Goal: Check status

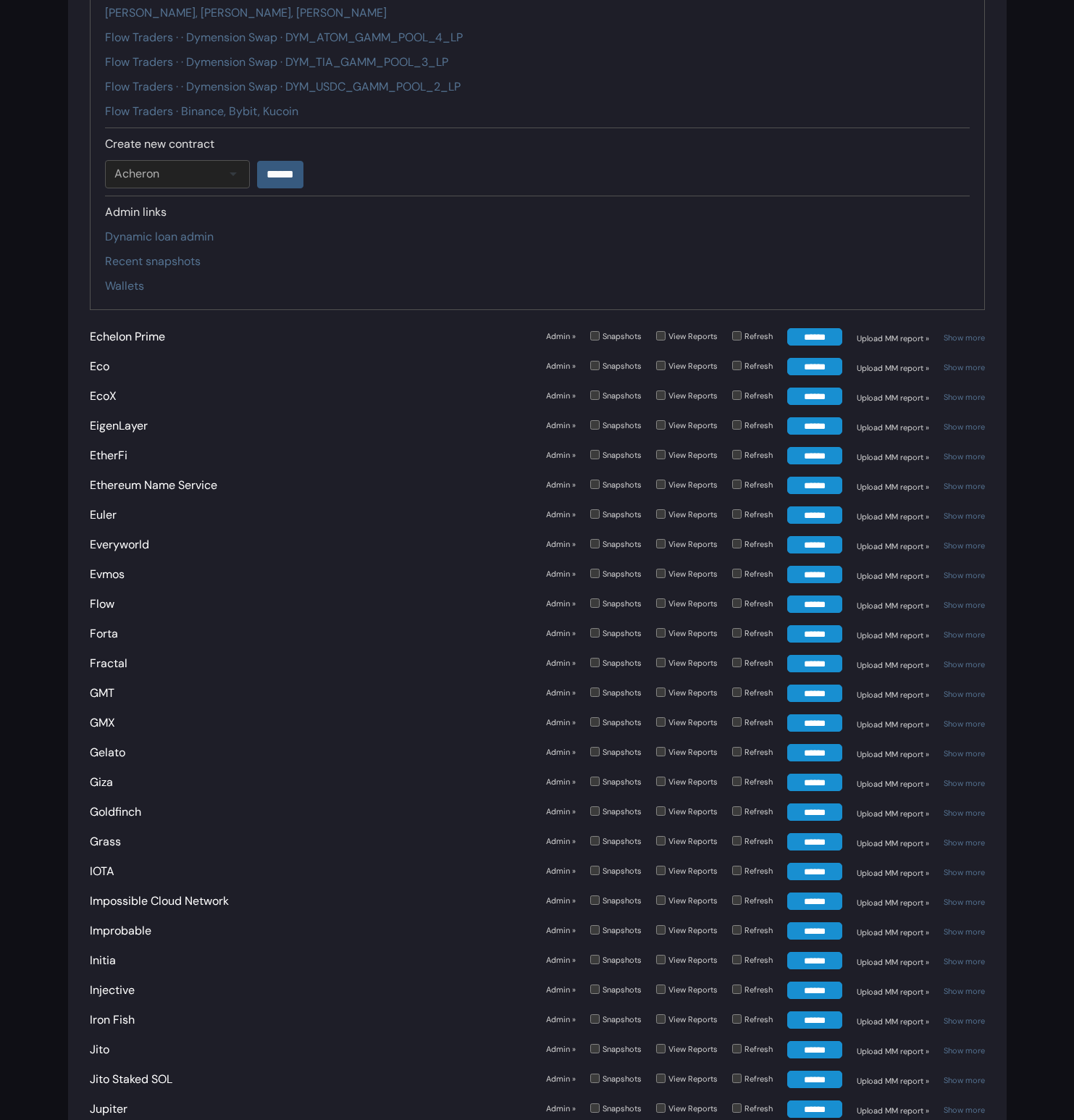
scroll to position [2220, 0]
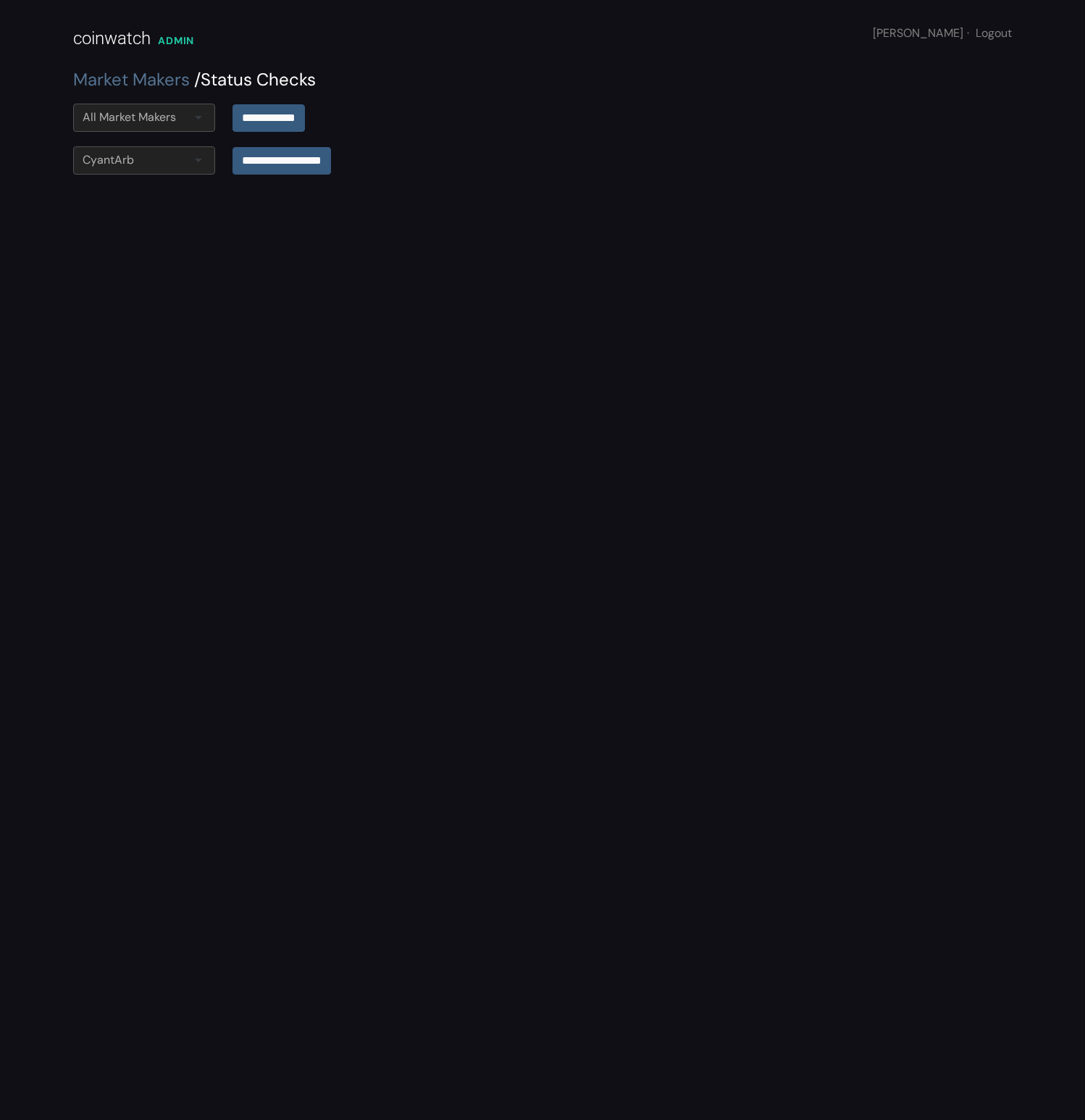
click at [180, 166] on div "CyantArb" at bounding box center [144, 160] width 142 height 29
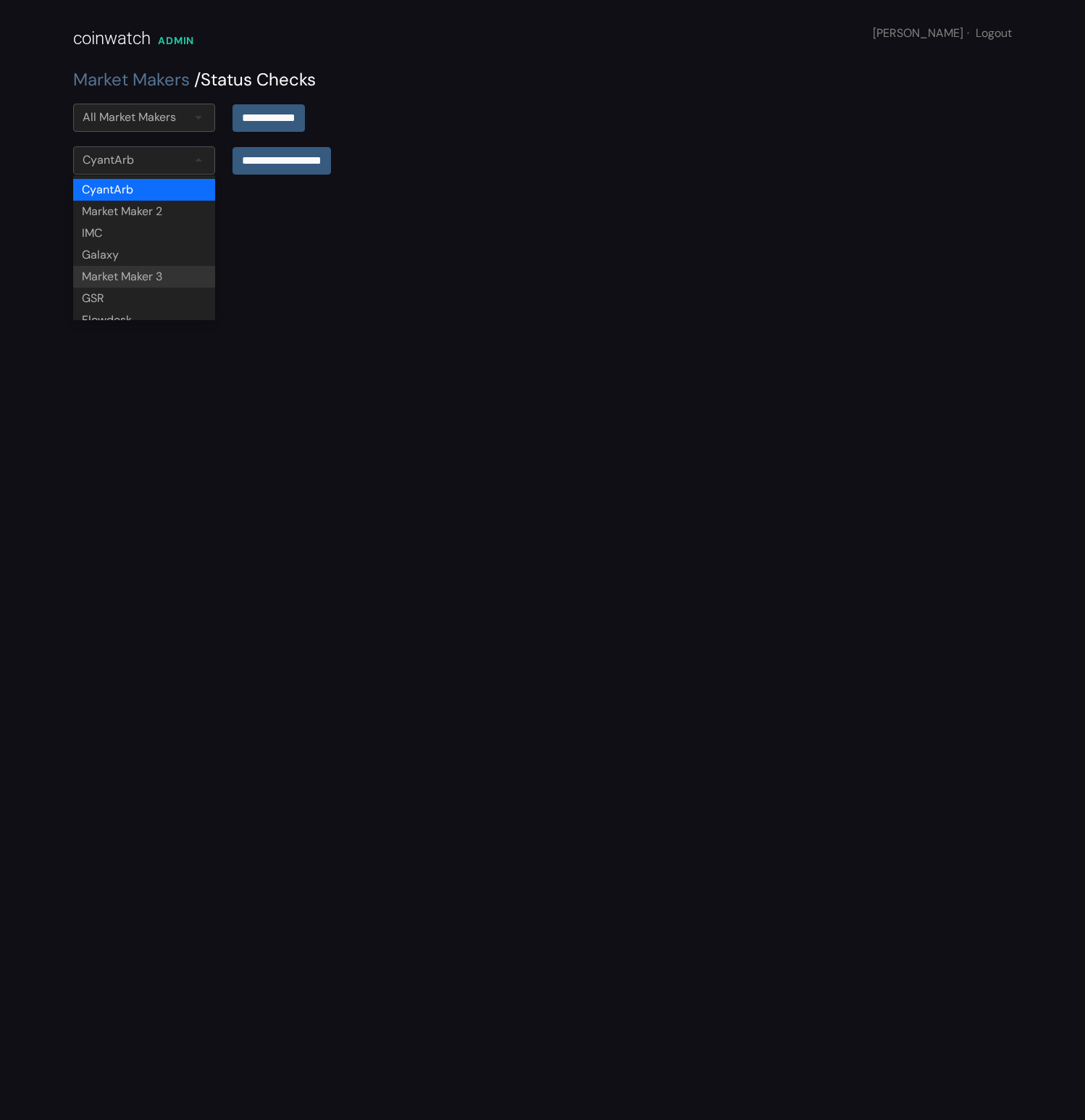
scroll to position [93, 0]
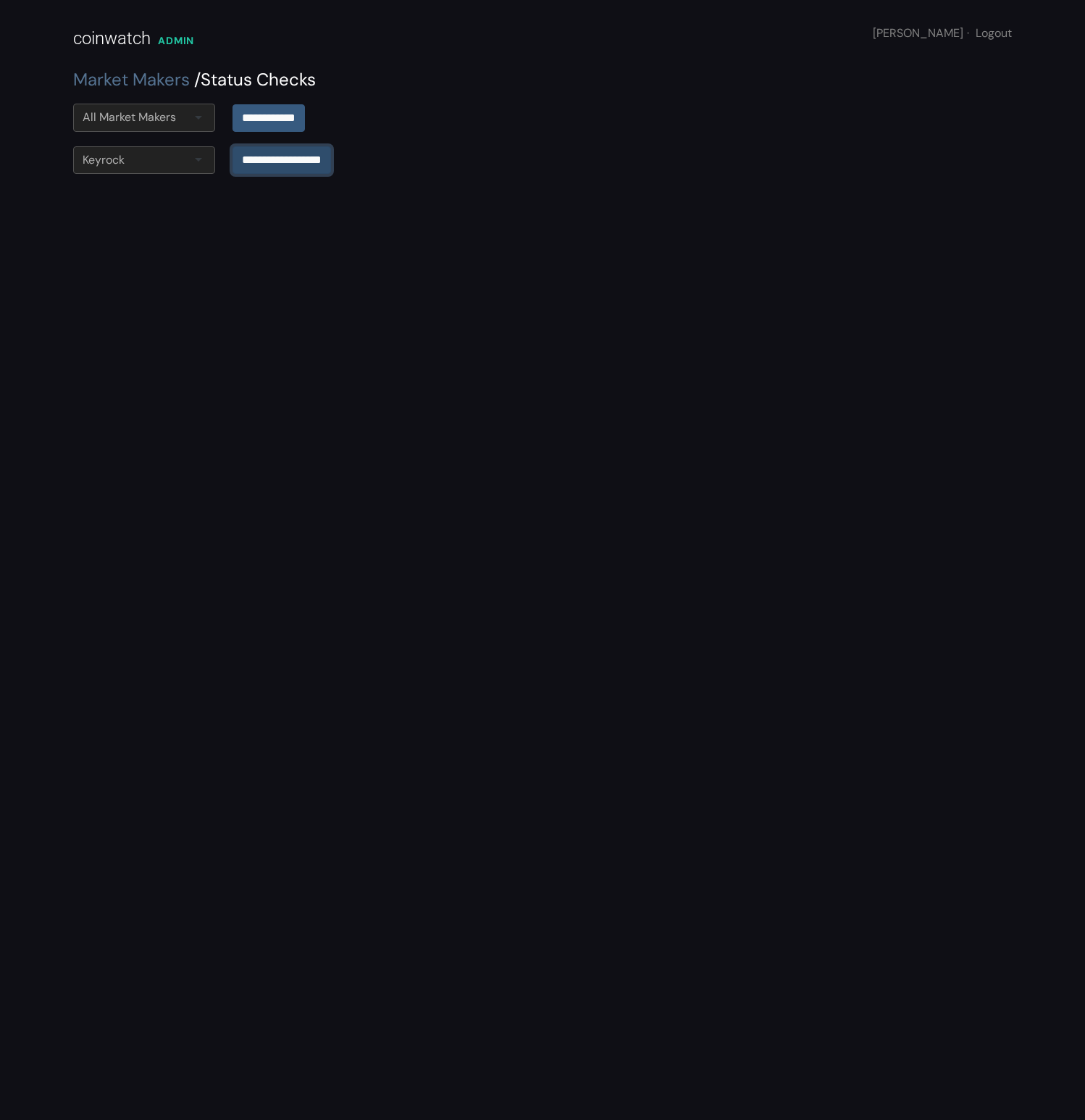
click at [251, 155] on input "**********" at bounding box center [282, 159] width 98 height 28
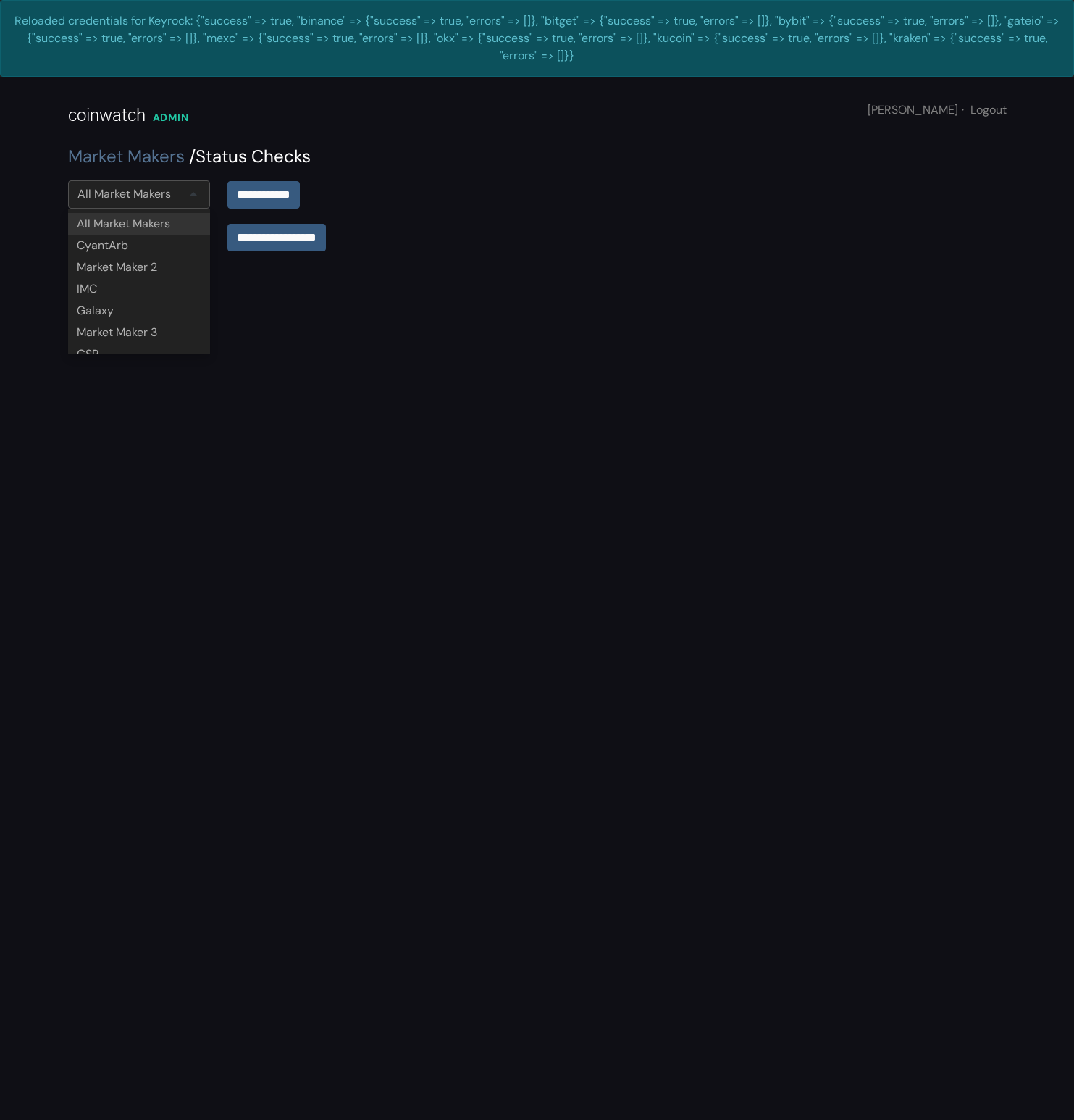
click at [177, 195] on div "All Market Makers" at bounding box center [139, 194] width 142 height 29
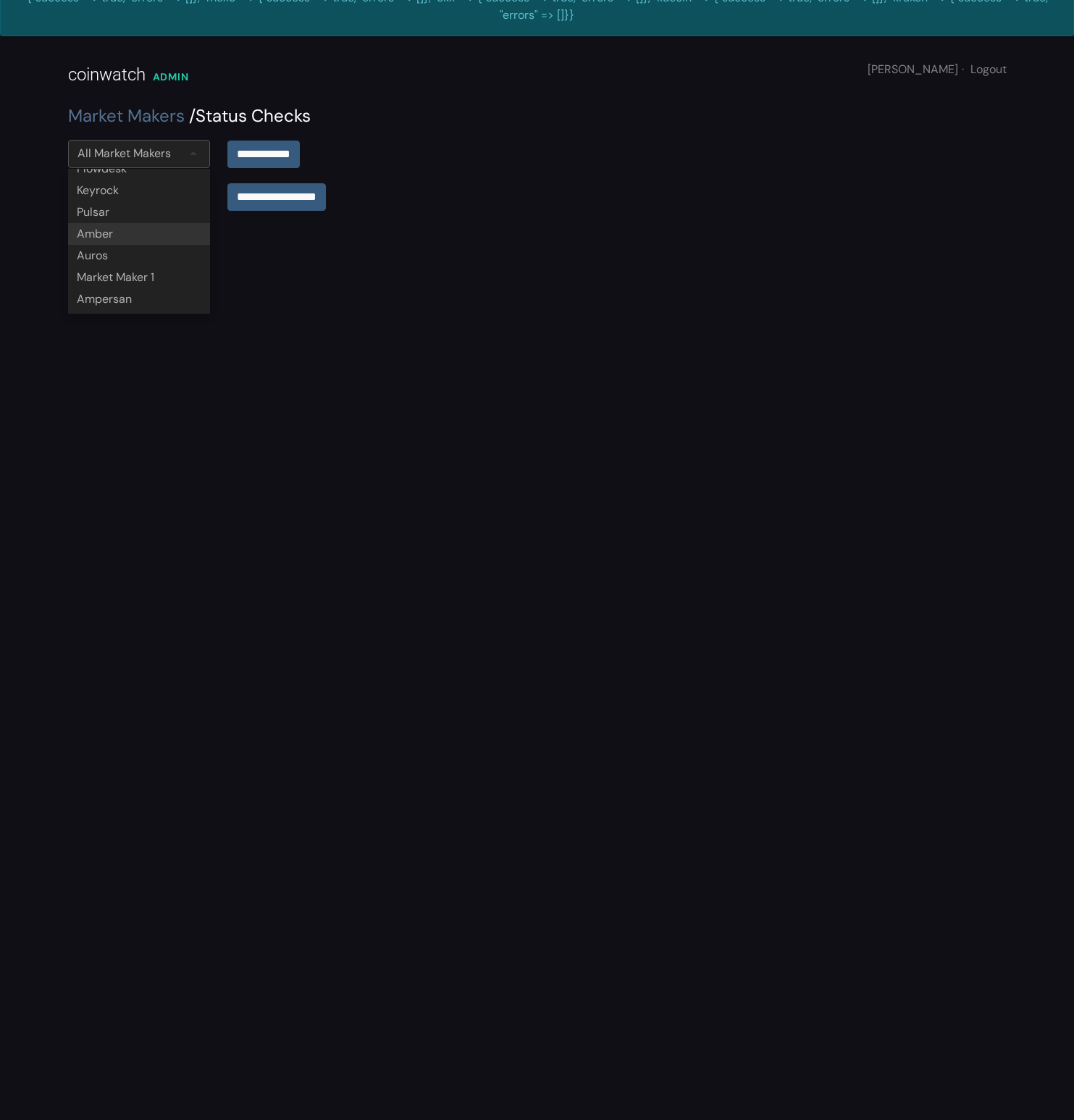
scroll to position [158, 0]
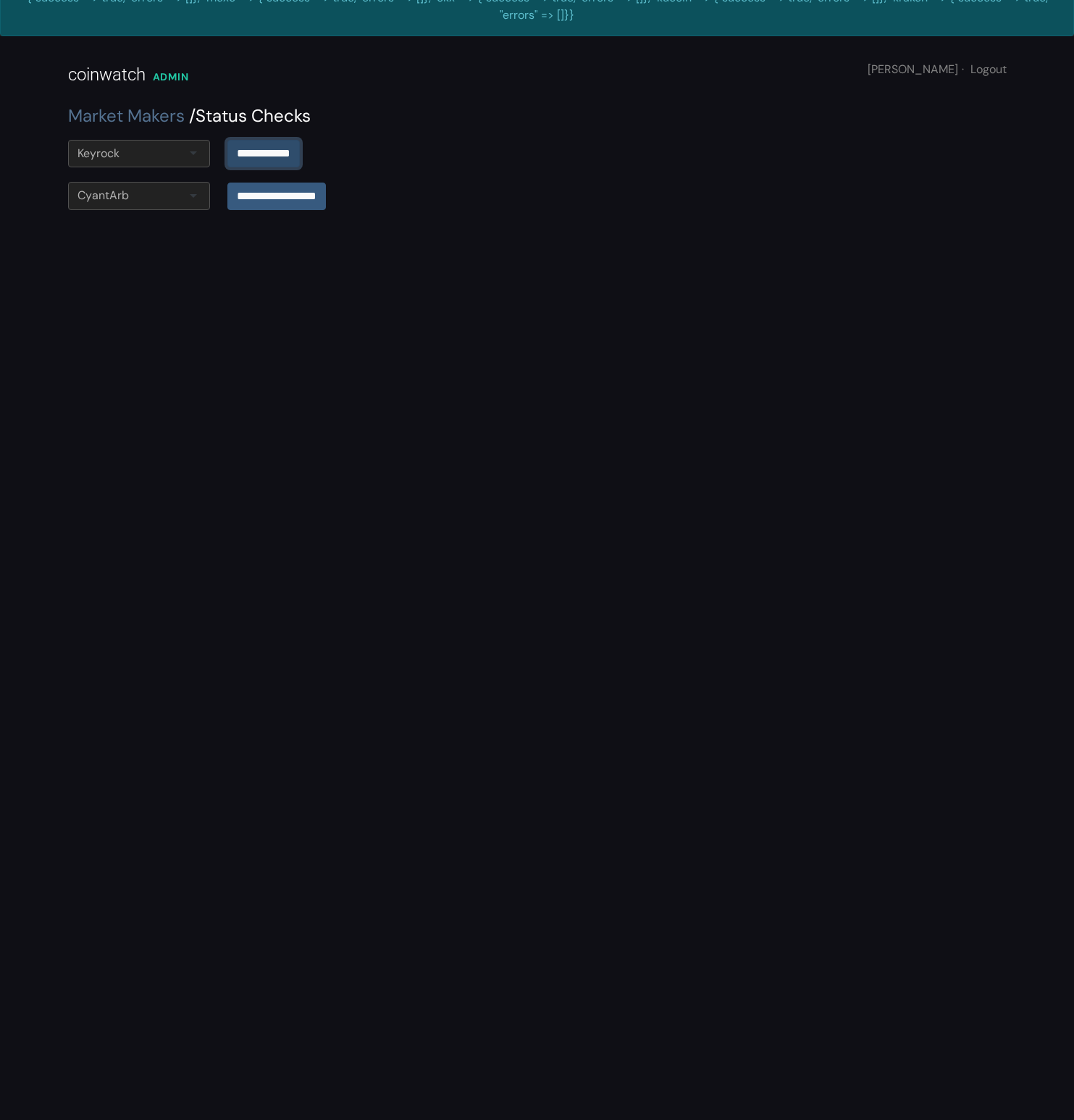
click at [278, 165] on input "**********" at bounding box center [263, 153] width 72 height 28
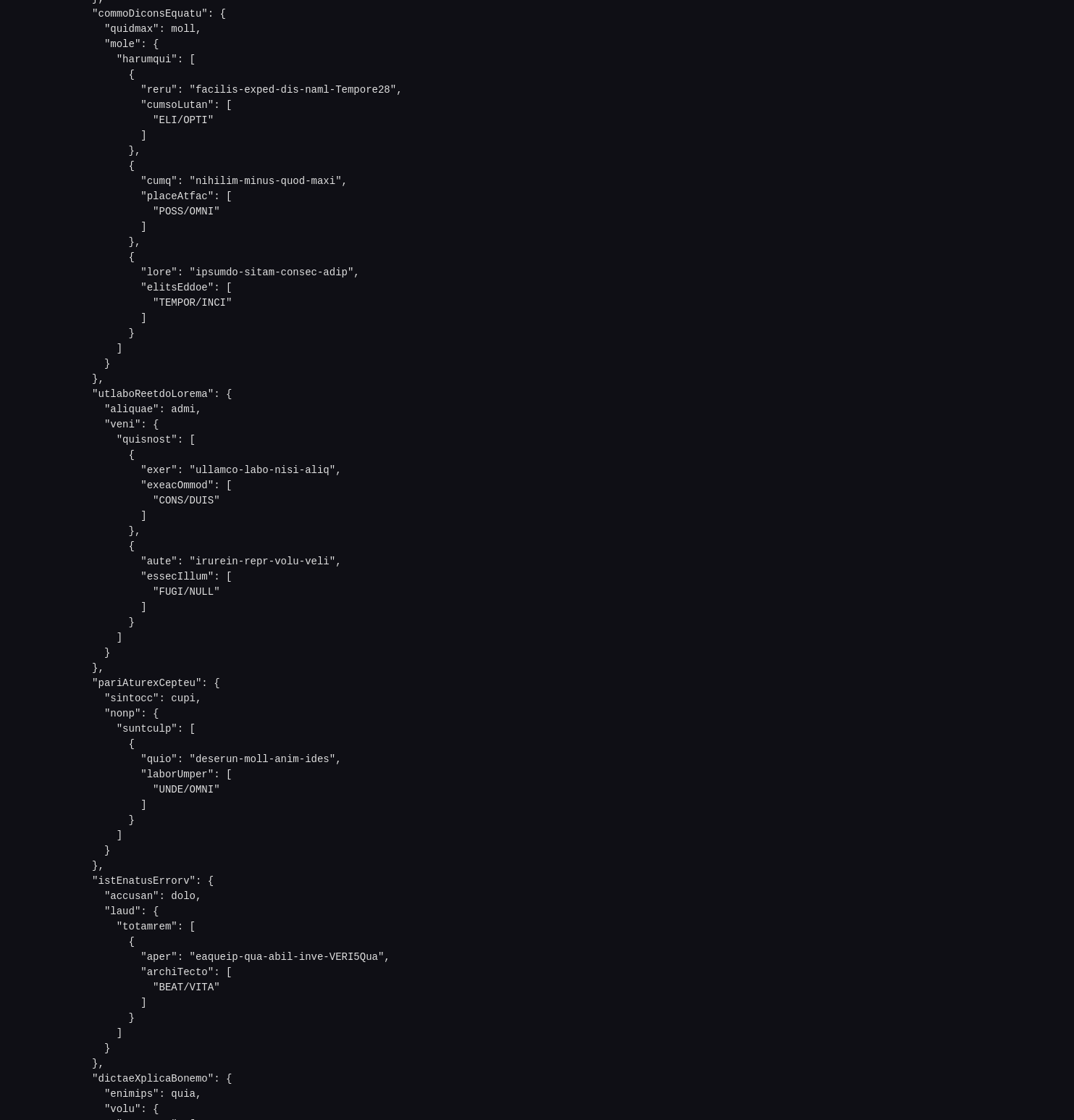
scroll to position [0, 22]
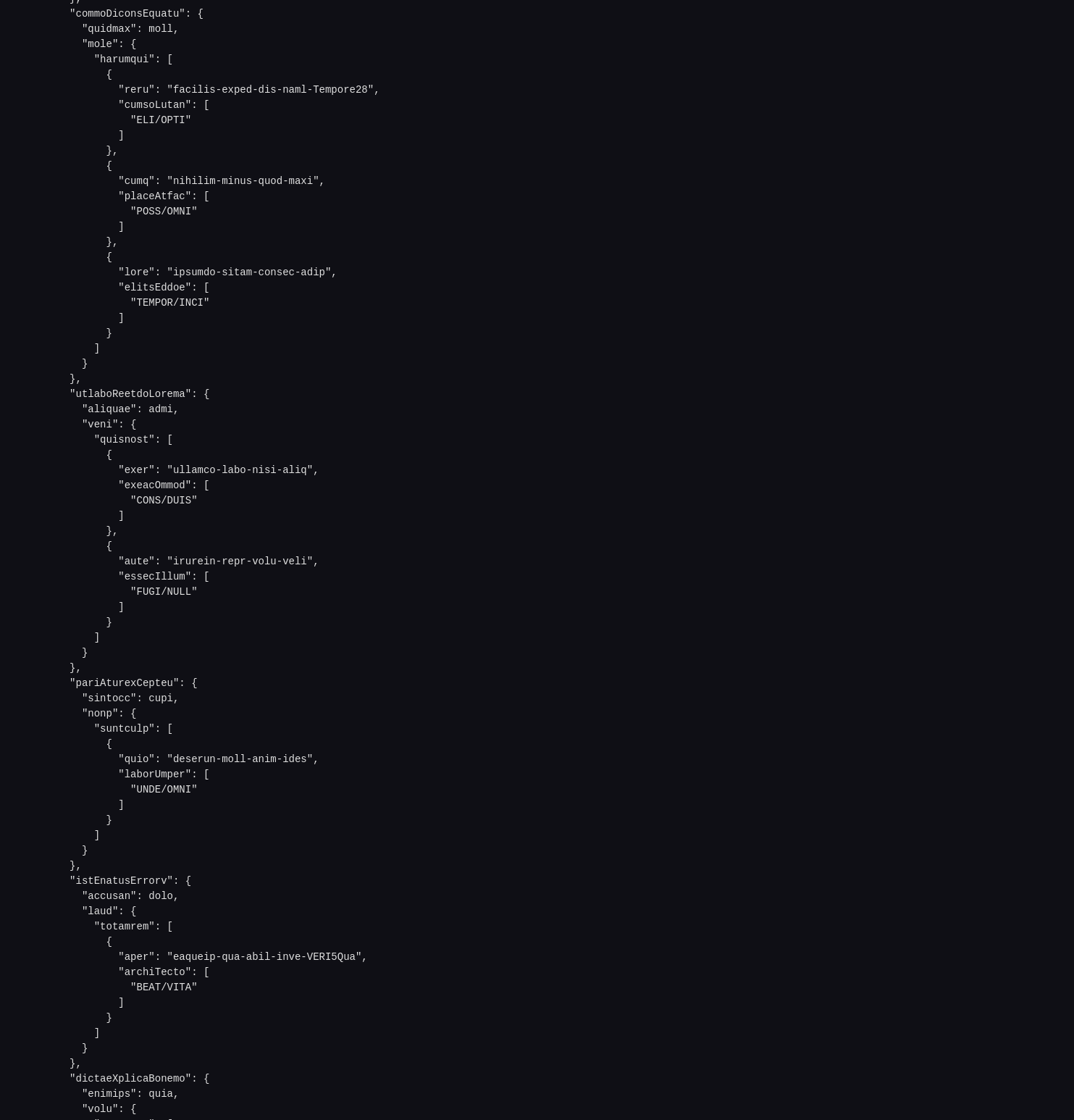
click at [385, 349] on pre at bounding box center [537, 790] width 939 height 3788
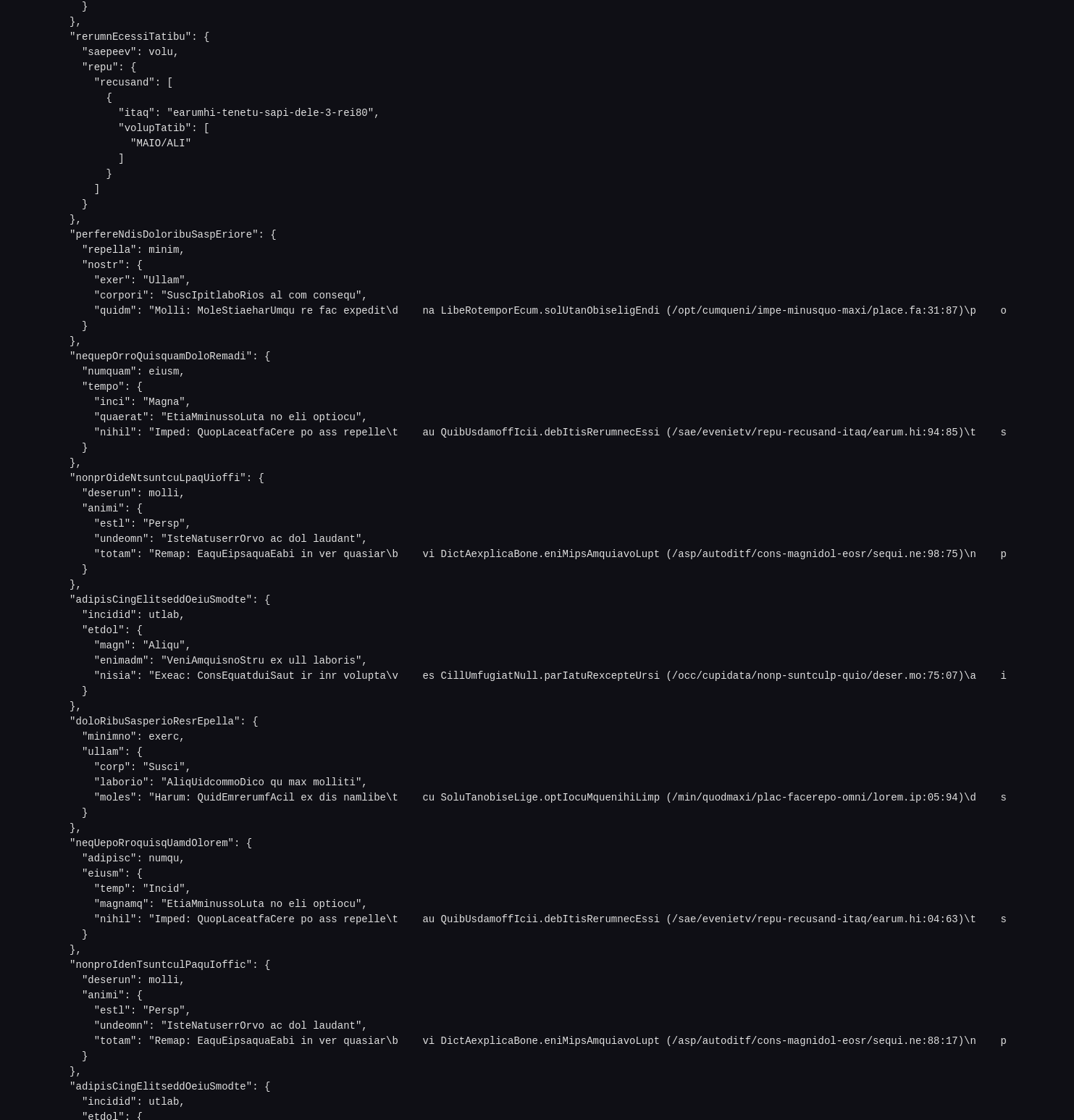
scroll to position [2922, 0]
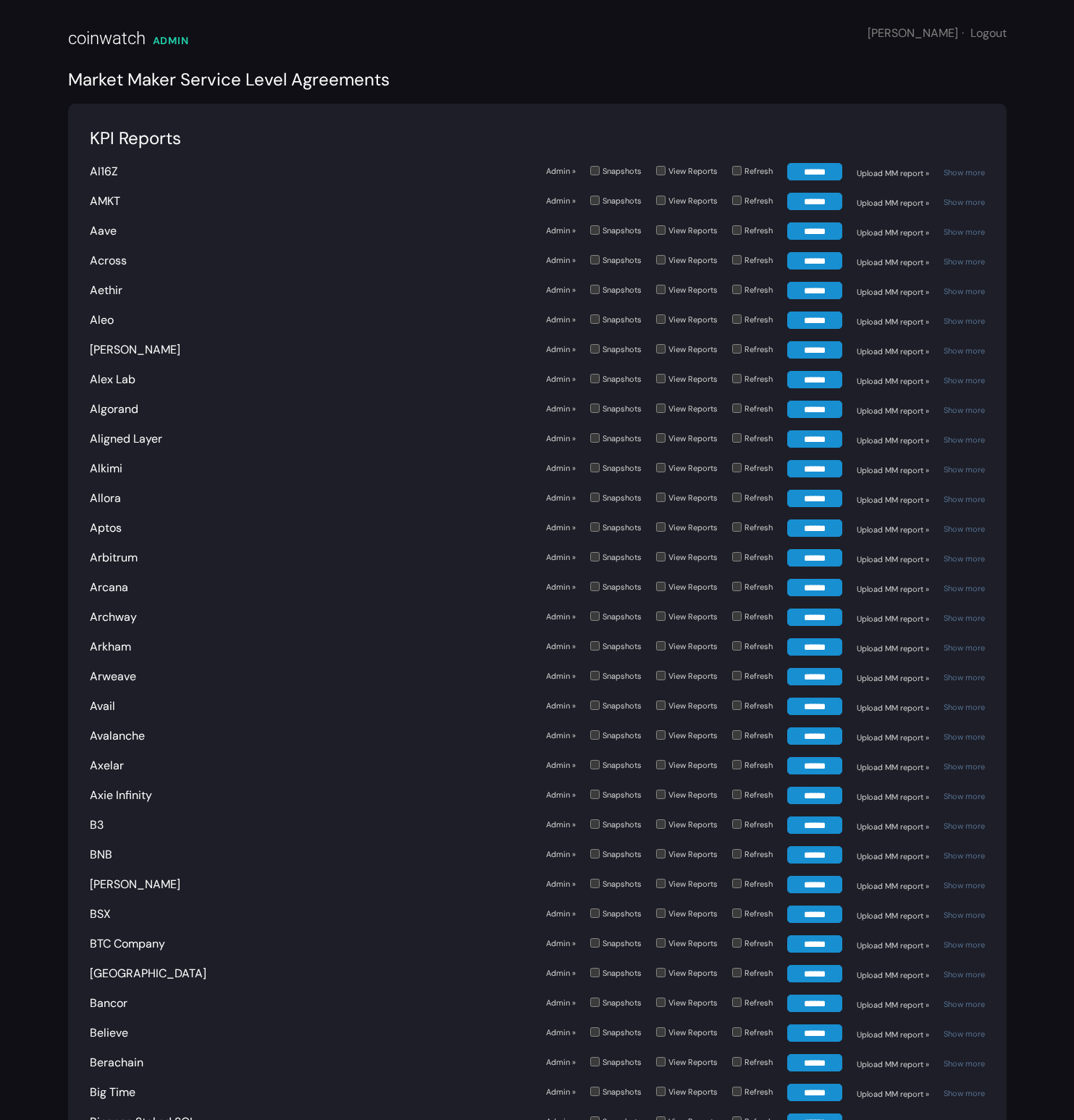
scroll to position [1841, 0]
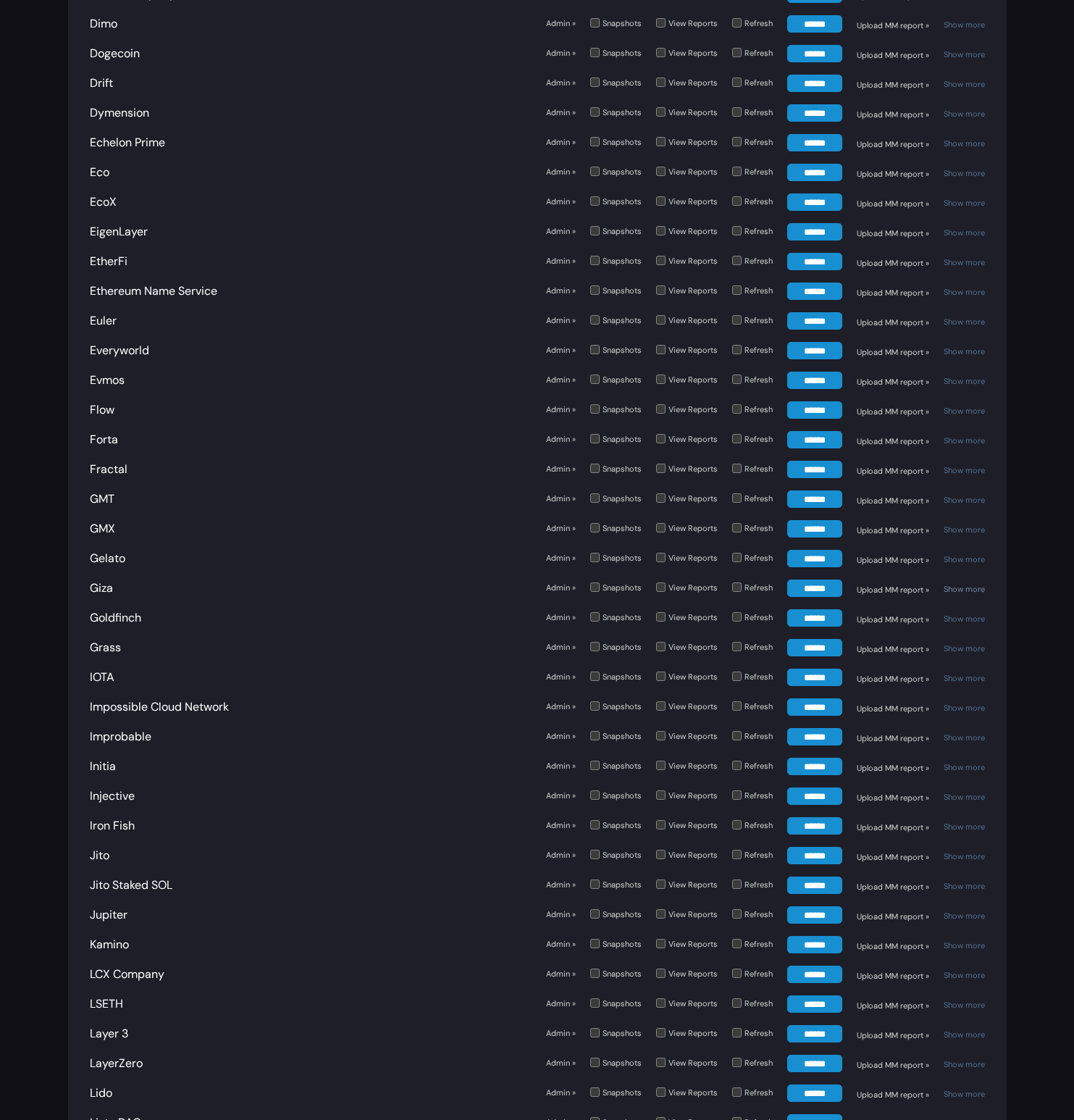
click at [960, 584] on link "Show more" at bounding box center [964, 588] width 41 height 10
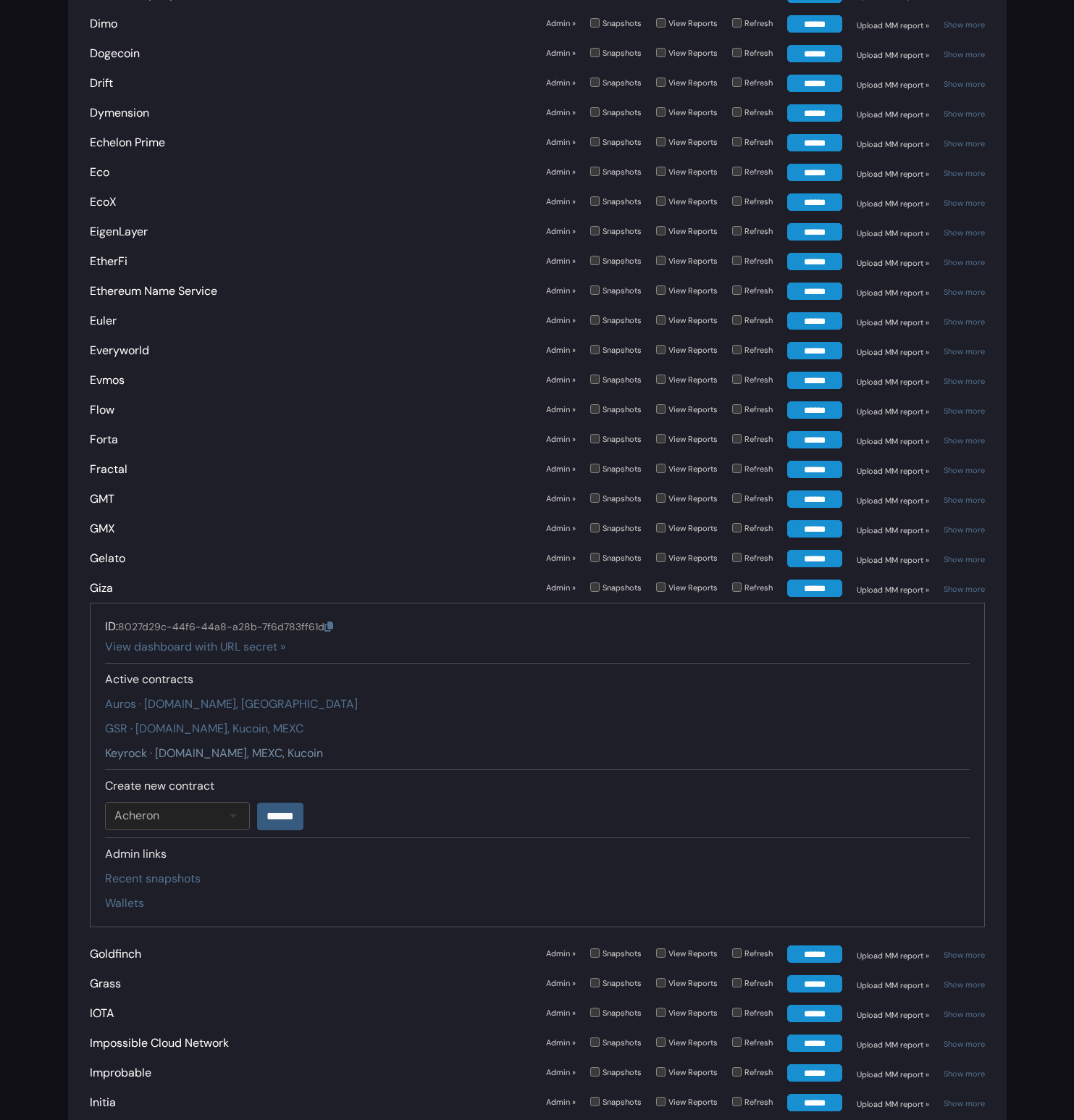
click at [167, 746] on link "Keyrock · Gate.io, MEXC, Kucoin" at bounding box center [214, 753] width 218 height 15
